Goal: Task Accomplishment & Management: Use online tool/utility

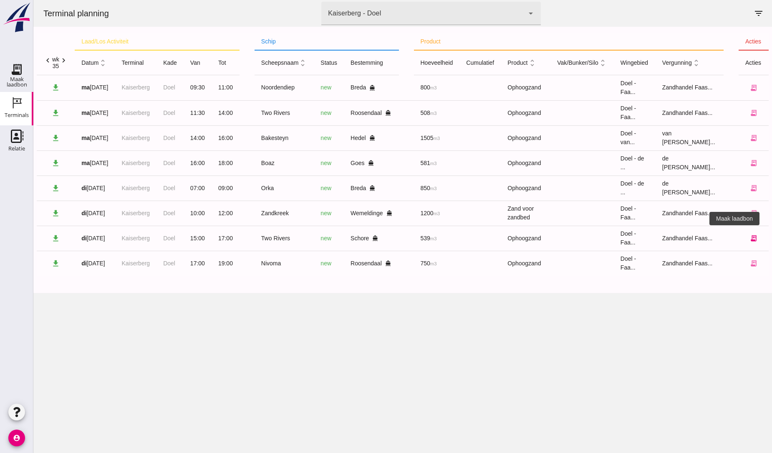
click at [750, 237] on icon "receipt_long" at bounding box center [754, 238] width 8 height 8
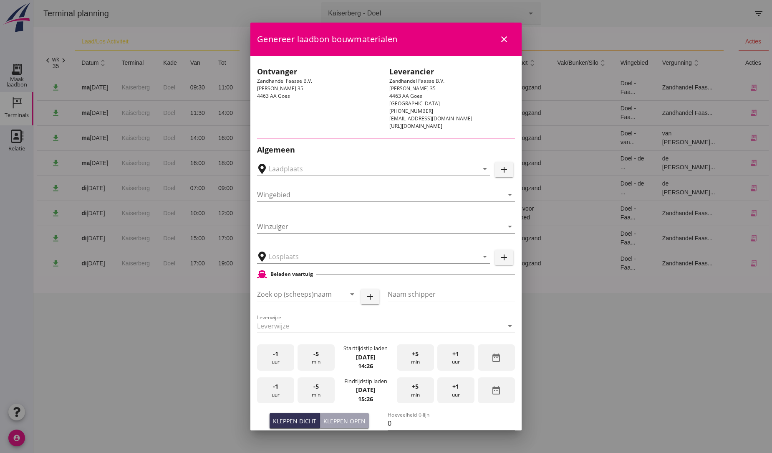
type input "Depot Schore, Schore"
type input "Two Rivers"
type input "[PERSON_NAME]"
type input "539"
type input "Ophoogzand (6120)"
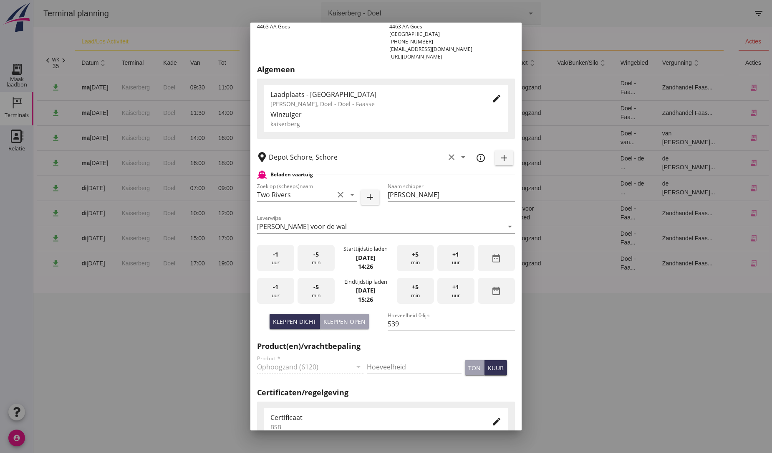
scroll to position [93, 0]
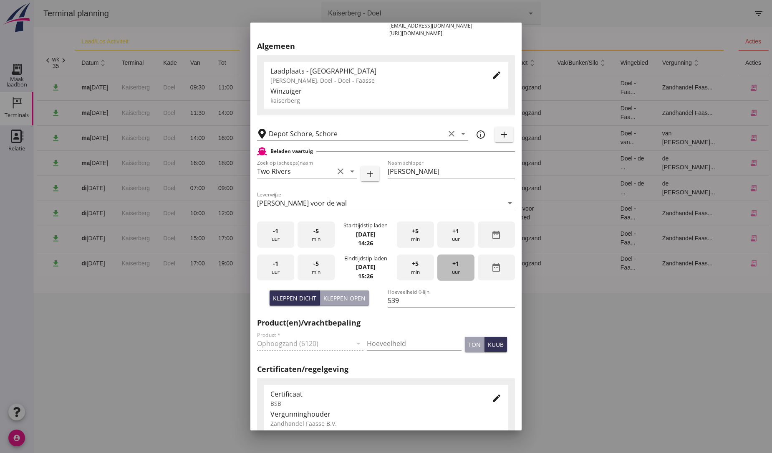
click at [453, 266] on span "+1" at bounding box center [456, 263] width 7 height 9
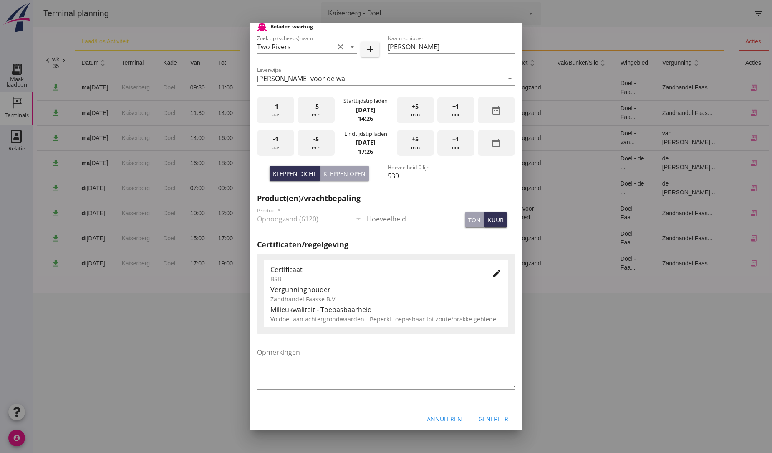
scroll to position [221, 0]
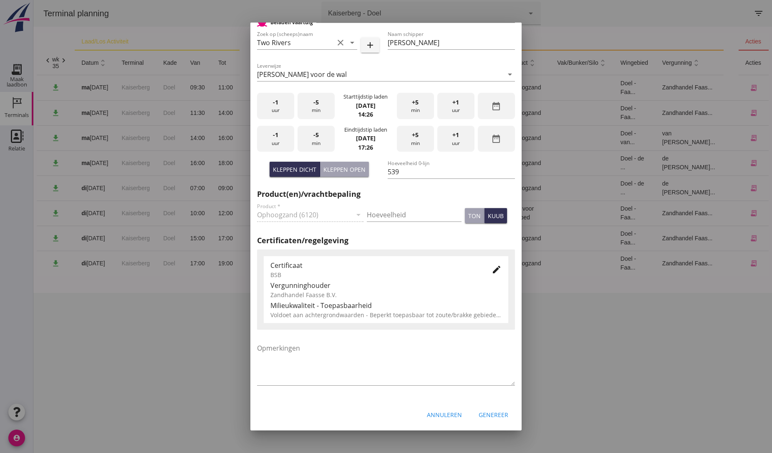
click at [498, 417] on div "Genereer" at bounding box center [494, 414] width 30 height 9
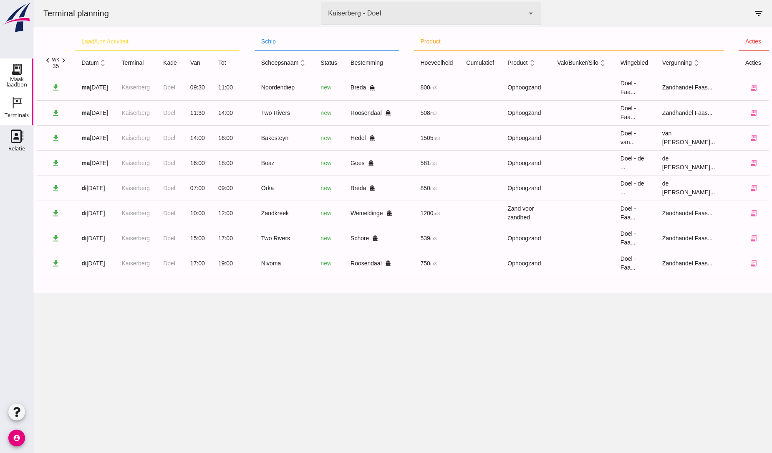
click at [11, 69] on icon "Maak laadbon" at bounding box center [16, 69] width 13 height 13
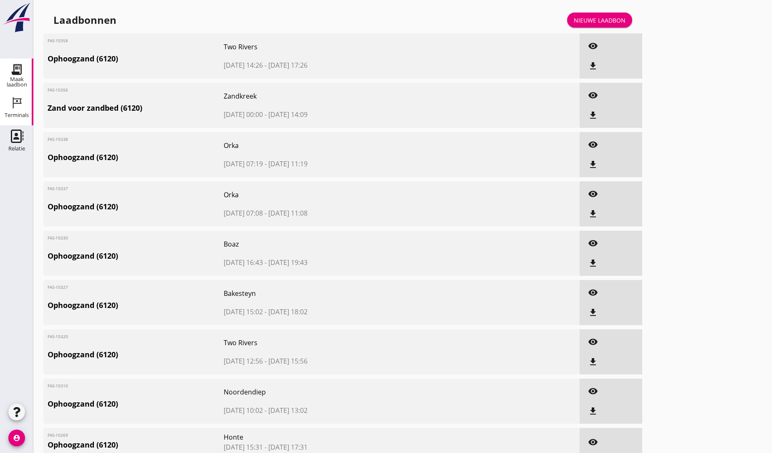
click at [18, 106] on icon "Terminals" at bounding box center [16, 102] width 13 height 13
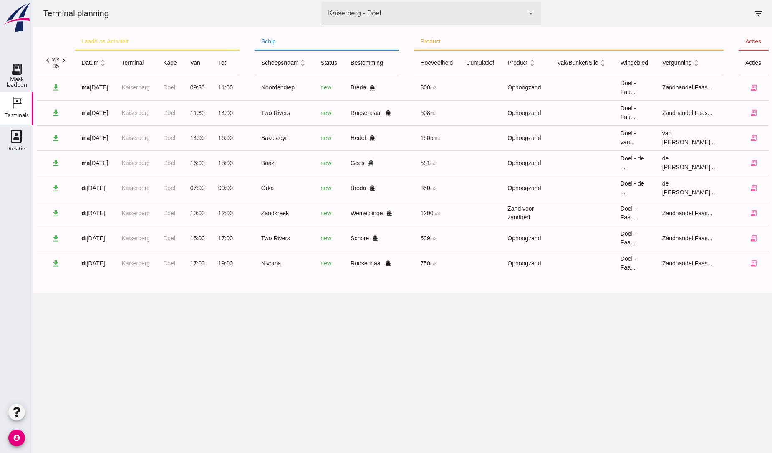
click at [163, 391] on div "Terminal planning terminal Kaiserberg - Doel 7f603609-51ae-4e75-986b-c9057e5594…" at bounding box center [402, 226] width 739 height 453
